Goal: Navigation & Orientation: Go to known website

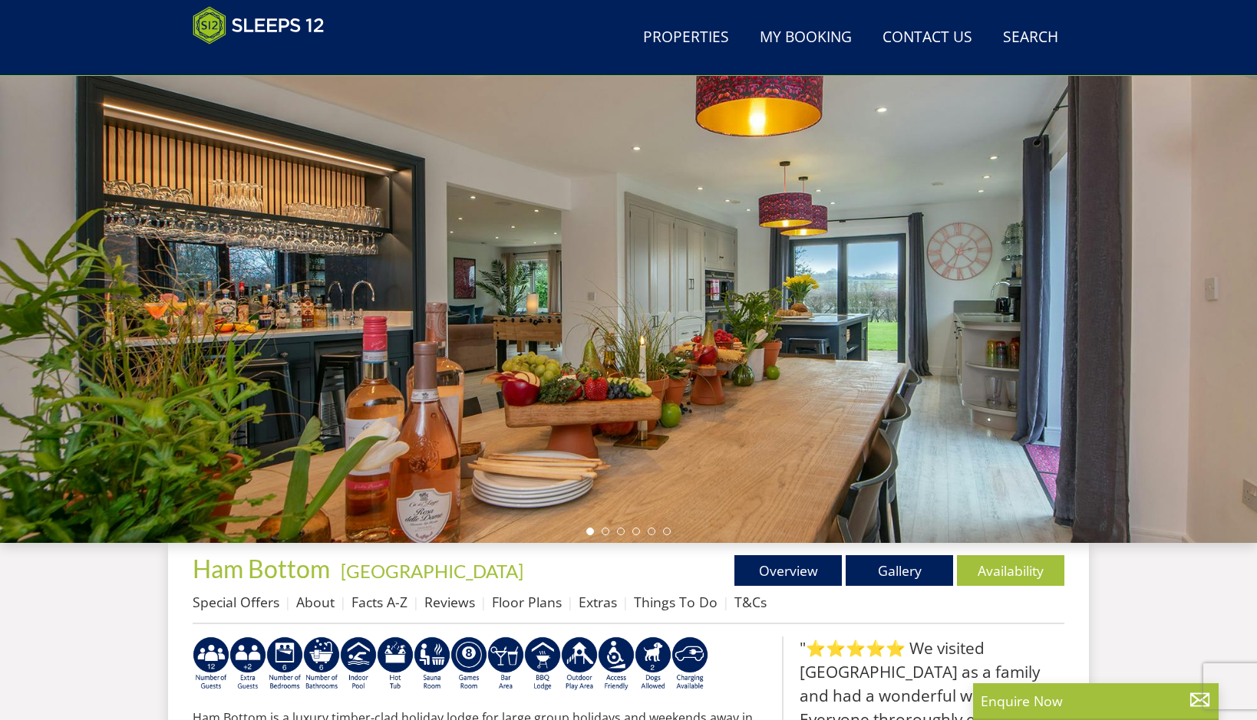
scroll to position [100, 0]
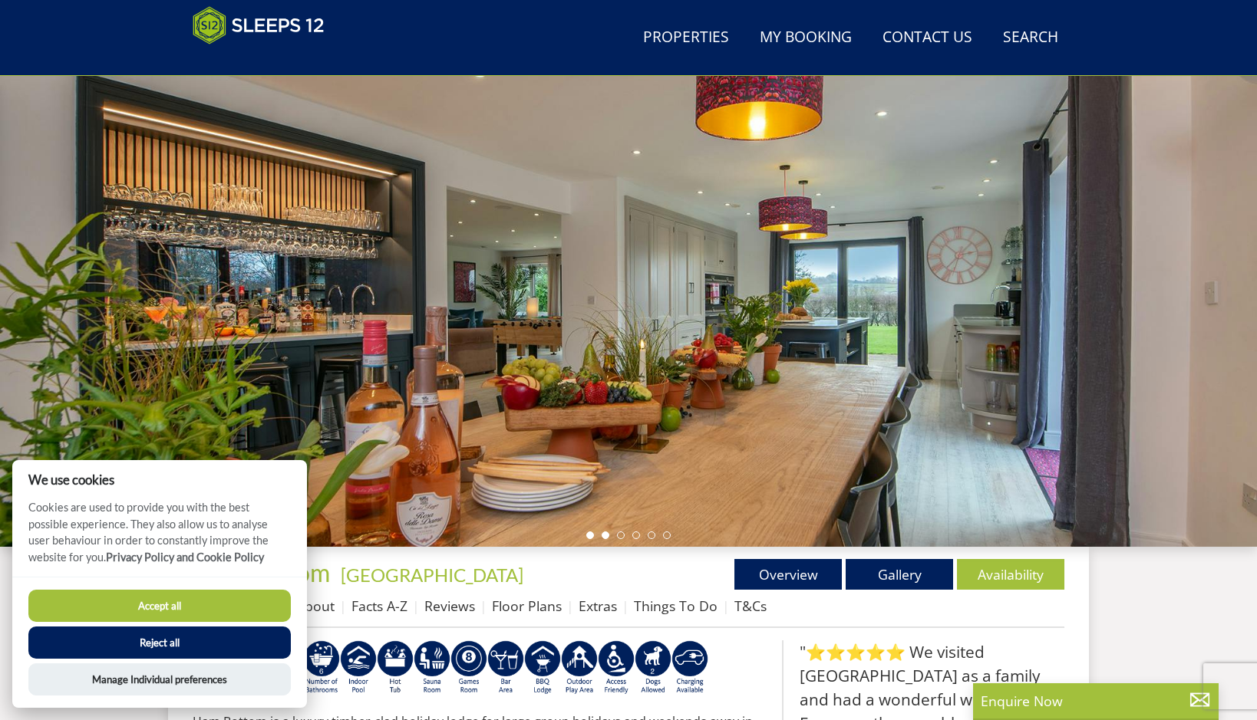
click at [603, 533] on li at bounding box center [606, 536] width 8 height 8
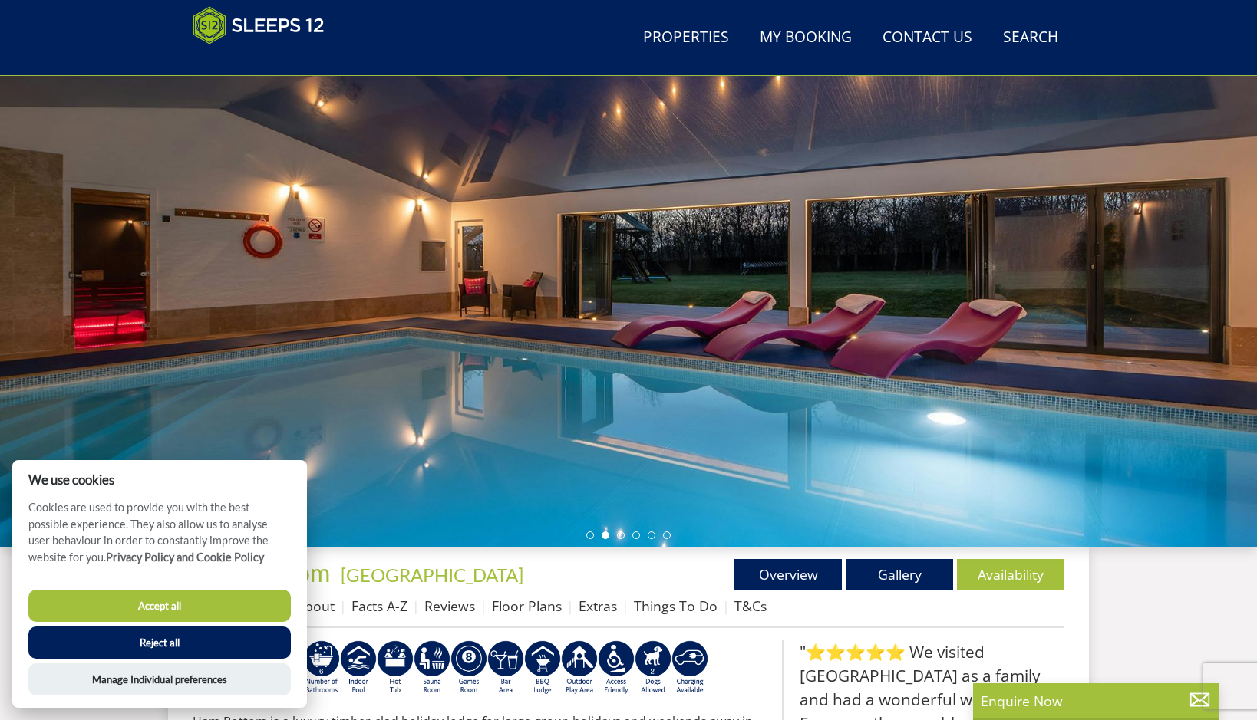
click at [220, 612] on button "Accept all" at bounding box center [159, 606] width 262 height 32
checkbox input "true"
